Goal: Information Seeking & Learning: Learn about a topic

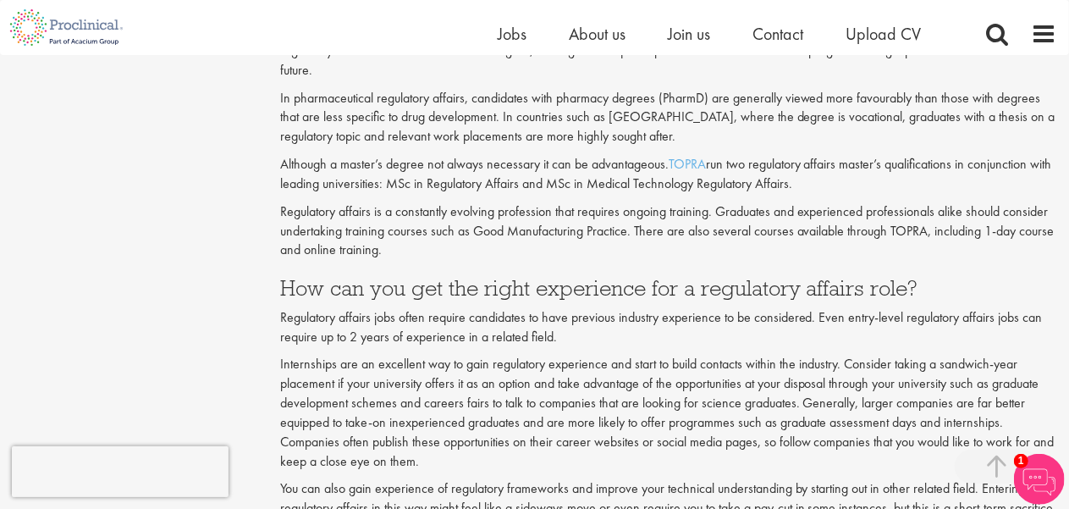
scroll to position [1667, 0]
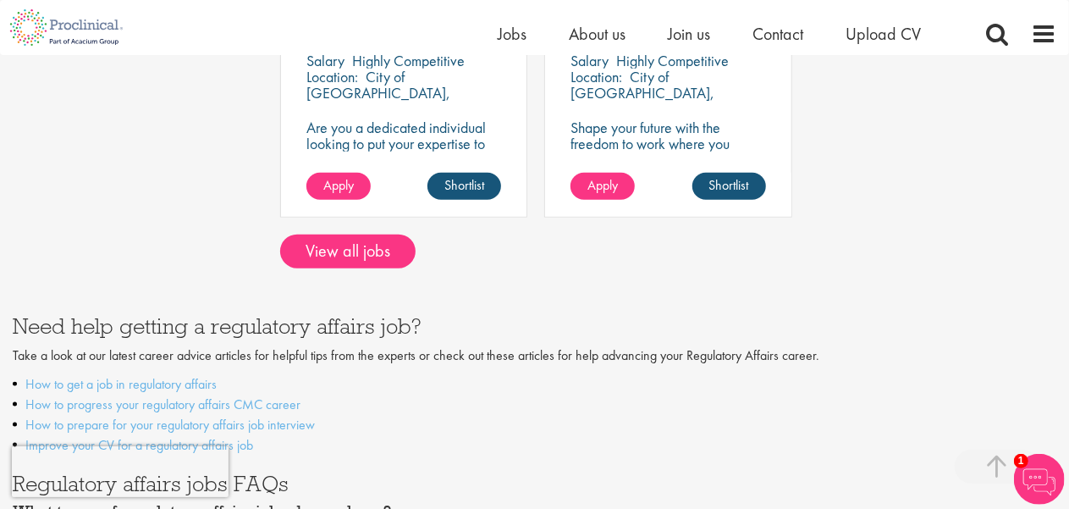
scroll to position [825, 0]
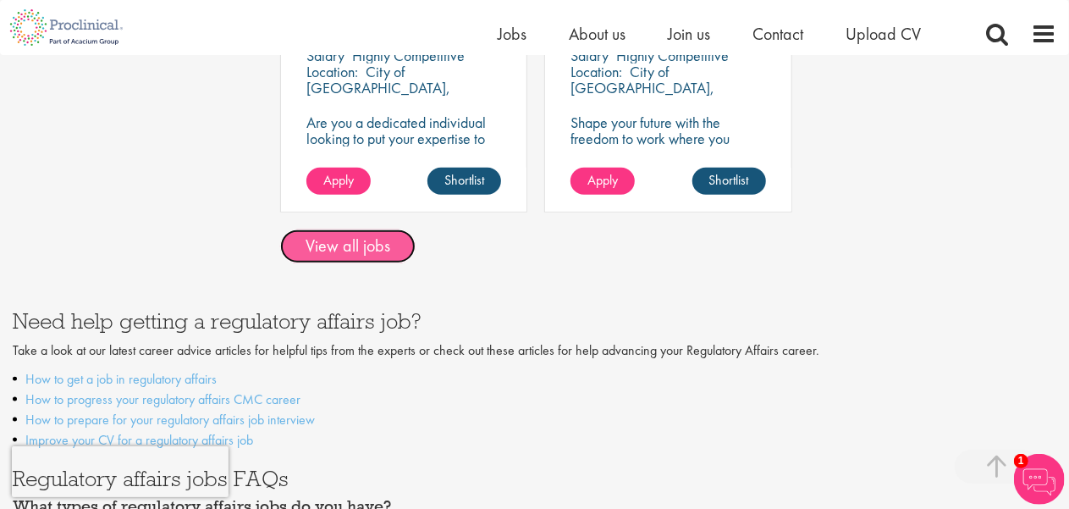
click at [374, 250] on link "View all jobs" at bounding box center [347, 246] width 135 height 34
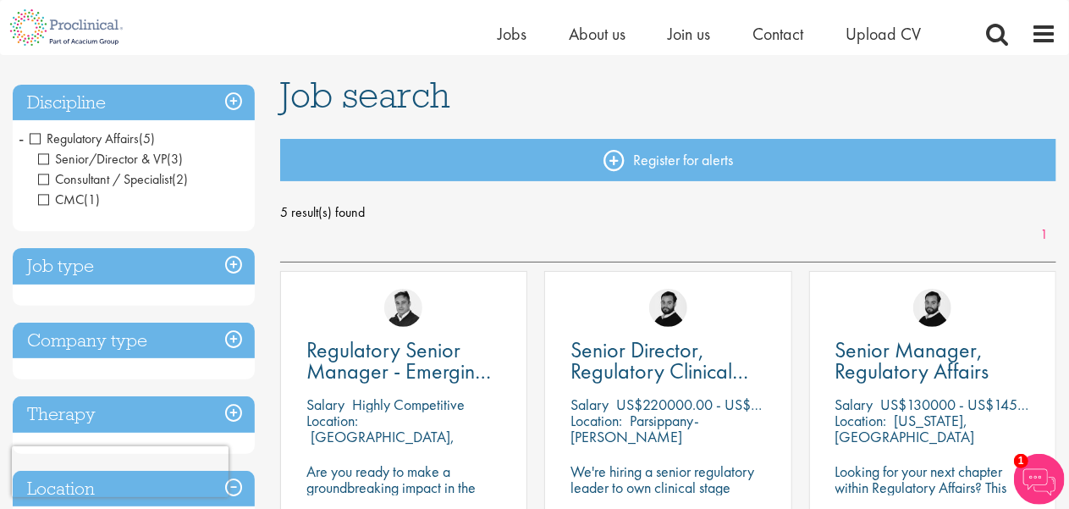
scroll to position [103, 0]
